Goal: Check status: Check status

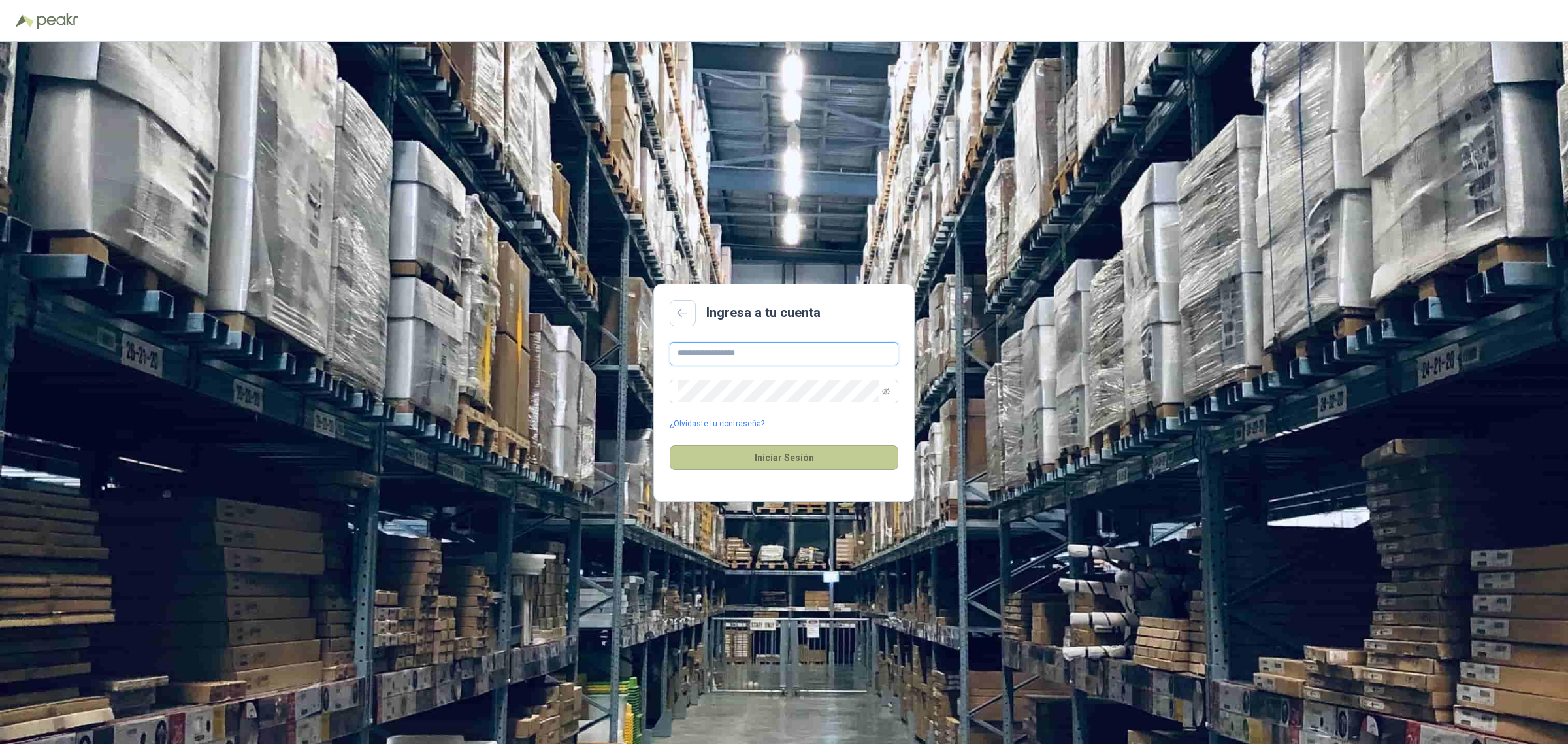
type input "**********"
click at [784, 469] on button "Iniciar Sesión" at bounding box center [784, 457] width 229 height 25
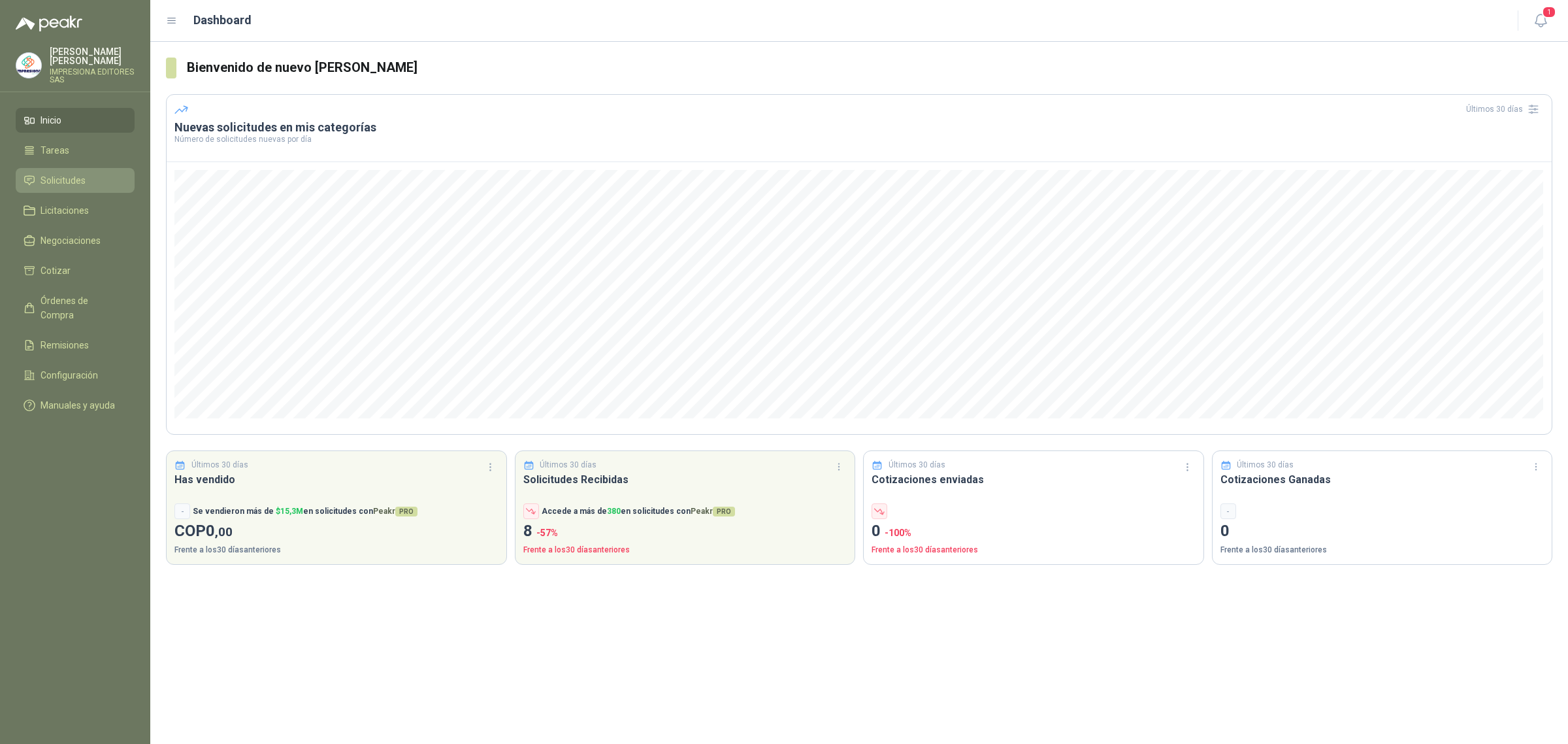
click at [82, 191] on link "Solicitudes" at bounding box center [76, 180] width 119 height 25
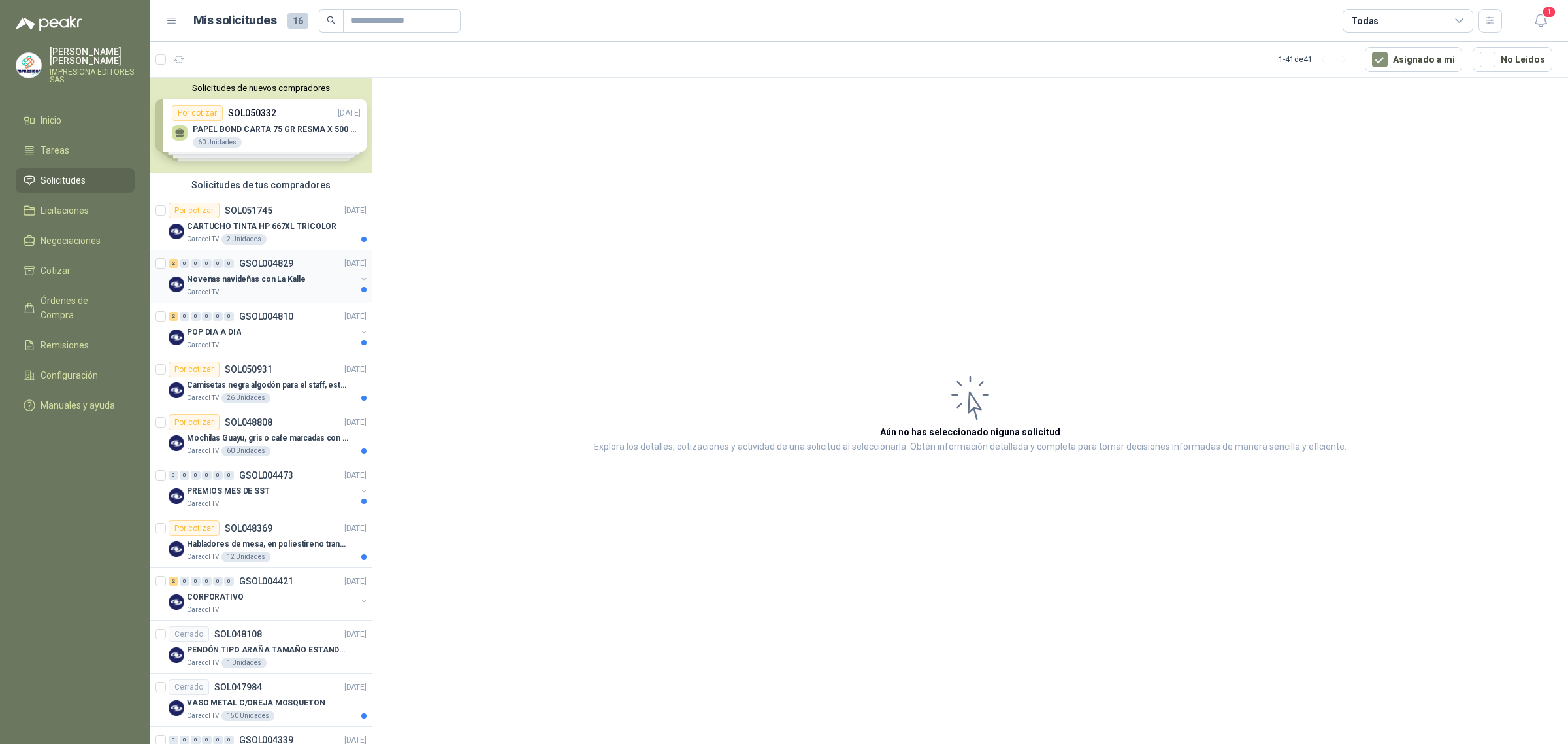
click at [298, 287] on div "Caracol TV" at bounding box center [272, 292] width 169 height 11
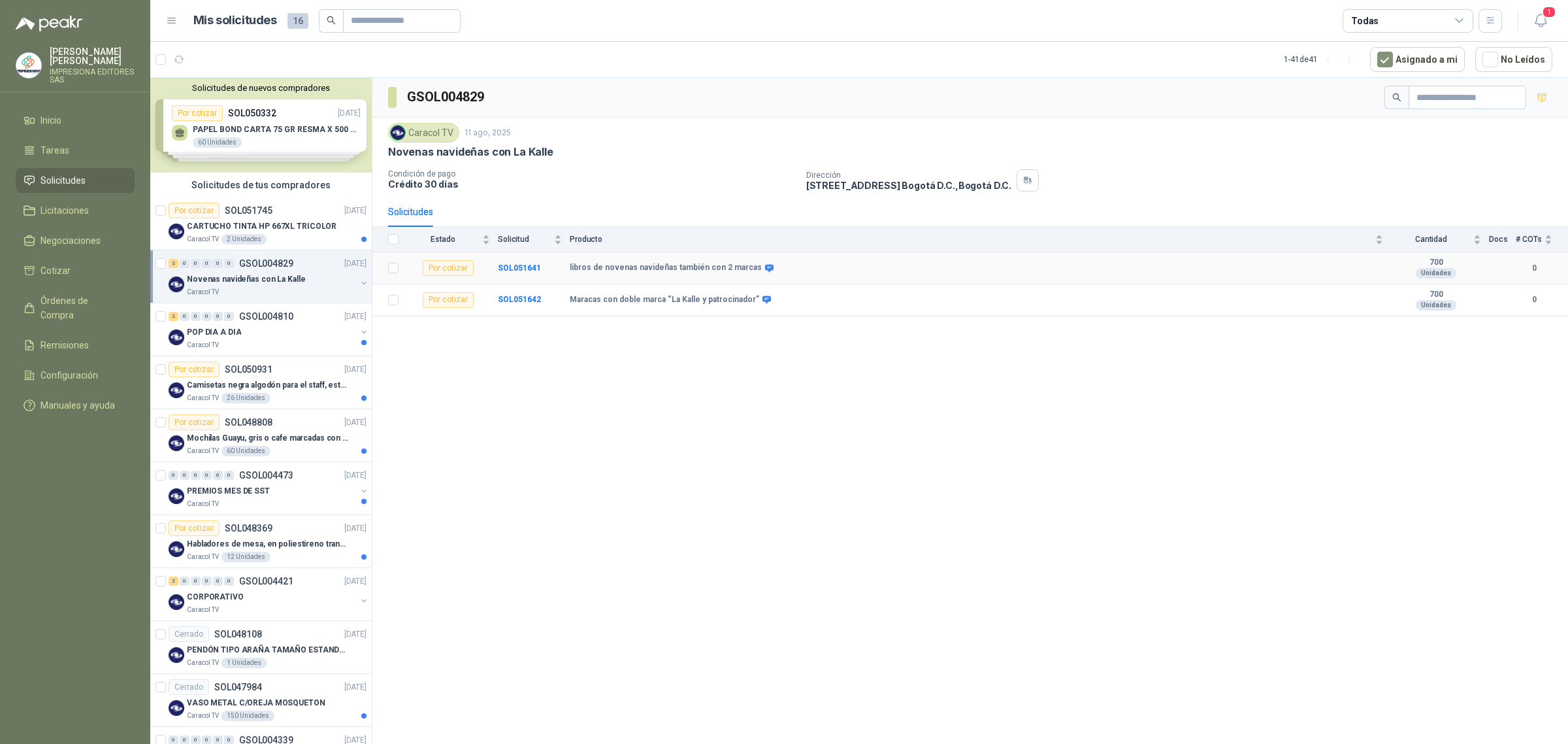
click at [624, 266] on b "libros de novenas navideñas también con 2 marcas" at bounding box center [666, 268] width 192 height 11
click at [532, 268] on b "SOL051641" at bounding box center [519, 268] width 43 height 9
